Goal: Find specific page/section: Find specific page/section

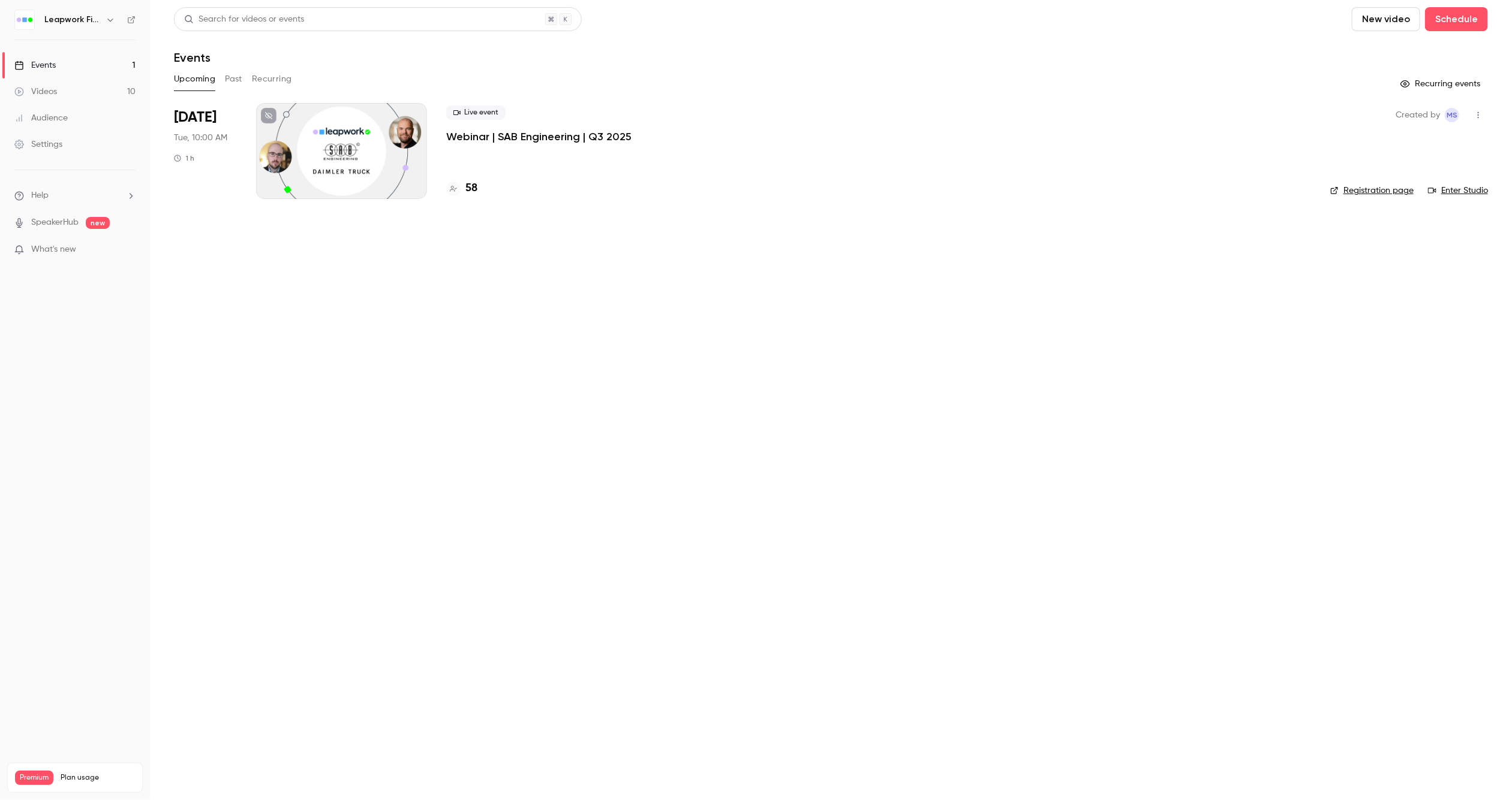
click at [107, 22] on icon "button" at bounding box center [111, 20] width 10 height 10
click at [98, 111] on span "Switch channel" at bounding box center [74, 110] width 60 height 13
click at [95, 141] on div "Leapwork Online Event" at bounding box center [112, 135] width 137 height 12
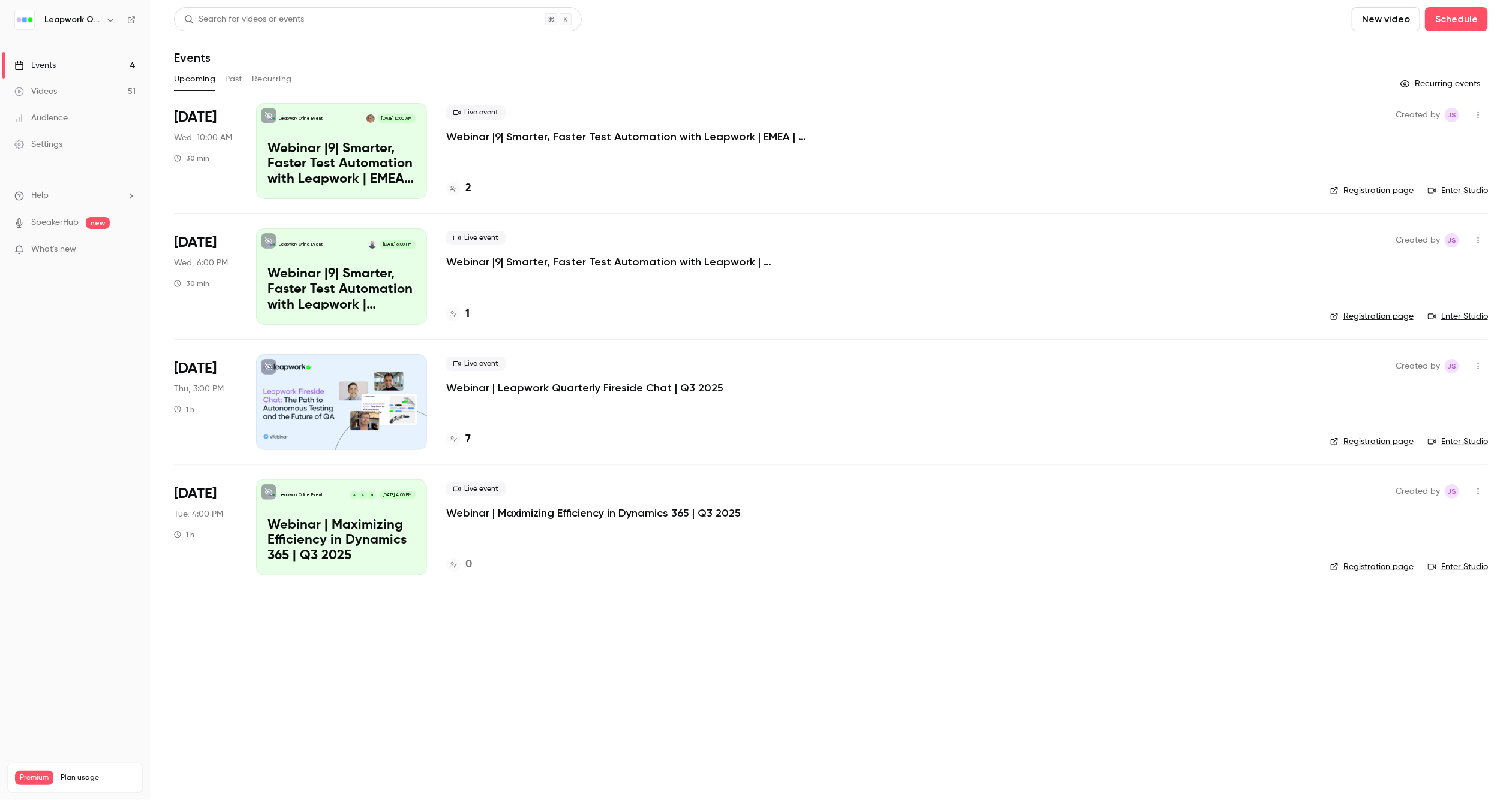
click at [231, 77] on button "Past" at bounding box center [233, 78] width 18 height 19
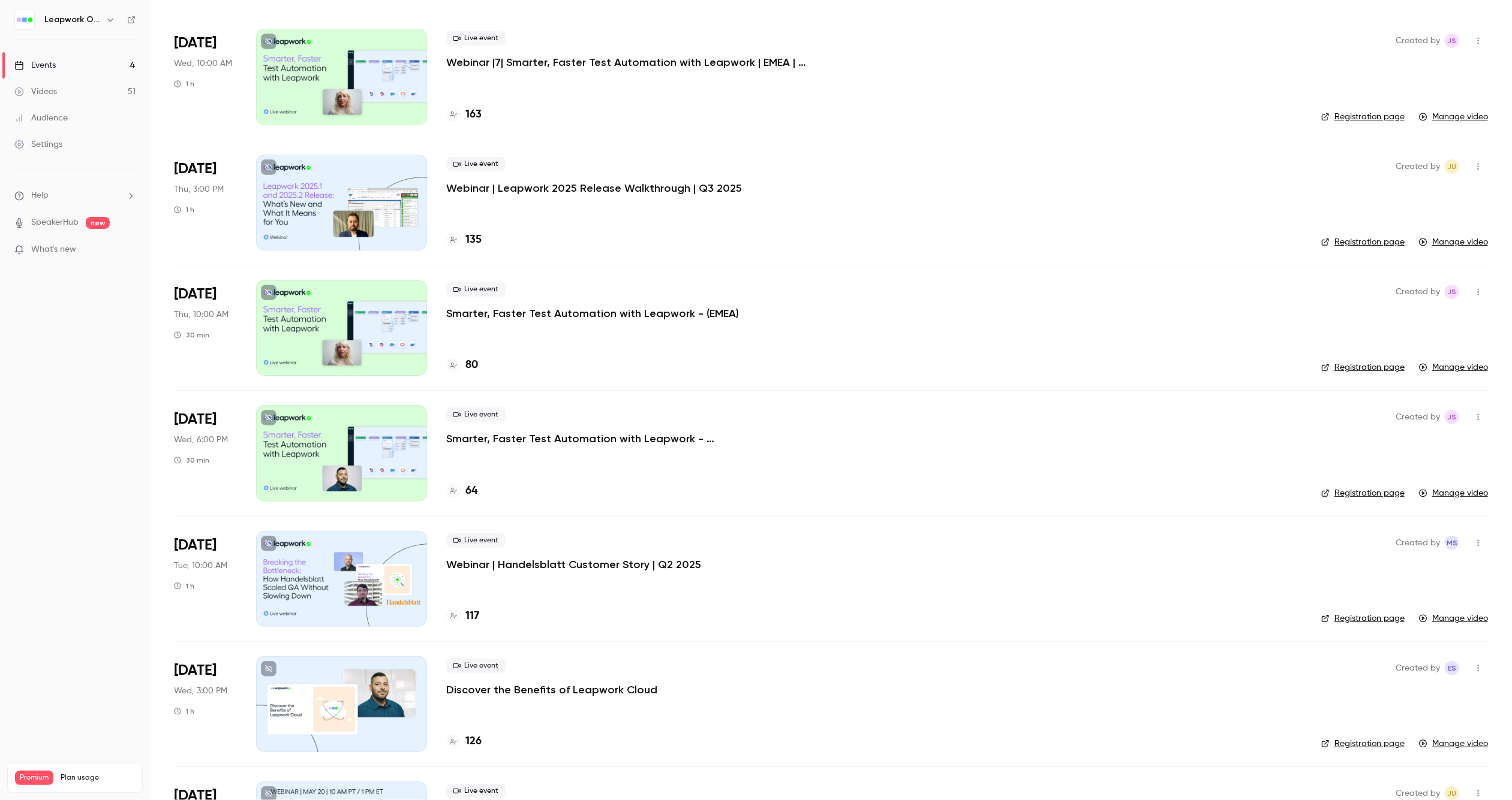
scroll to position [580, 0]
